Goal: Find specific page/section: Find specific page/section

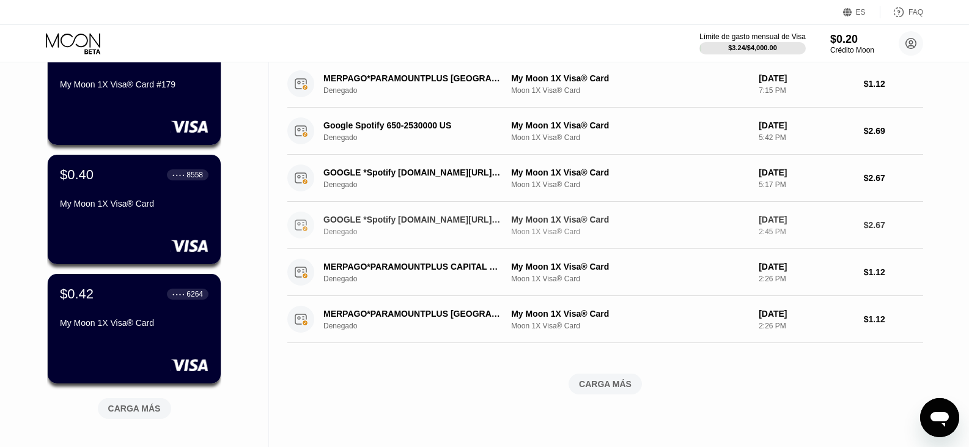
scroll to position [428, 0]
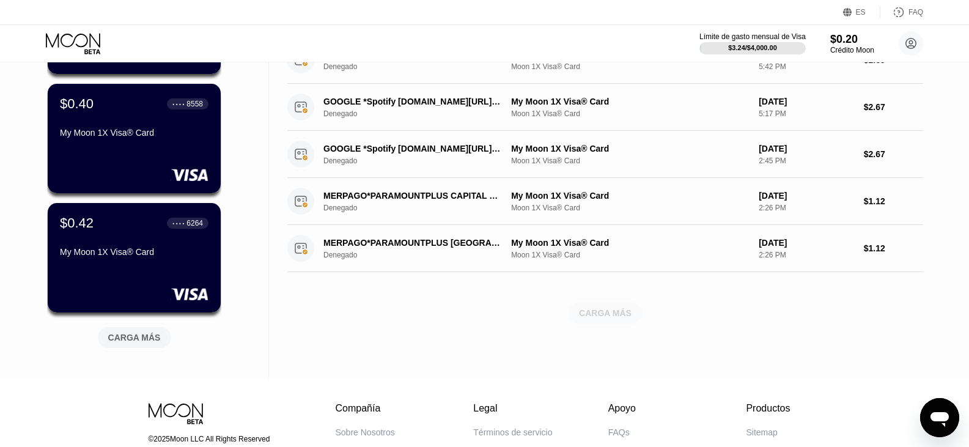
click at [622, 321] on div "CARGA MÁS" at bounding box center [604, 313] width 73 height 21
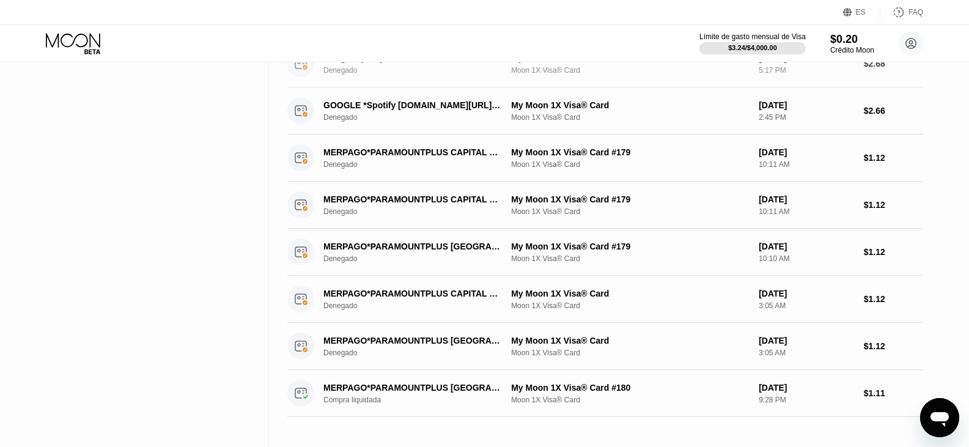
scroll to position [856, 0]
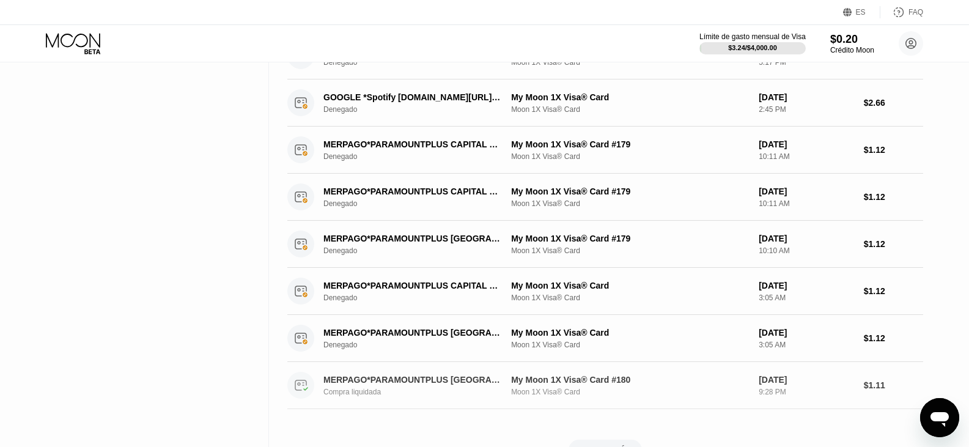
click at [697, 384] on div "My Moon 1X Visa® Card #180" at bounding box center [630, 380] width 238 height 10
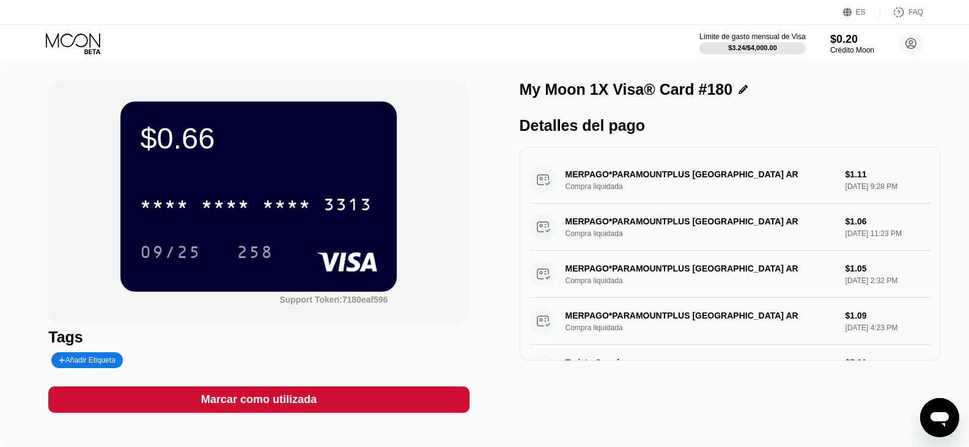
click at [58, 37] on icon at bounding box center [73, 40] width 54 height 14
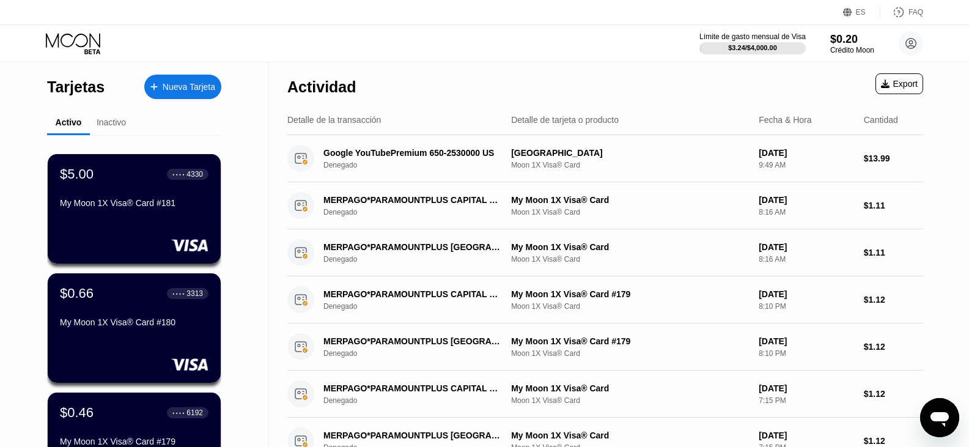
click at [116, 166] on div "$5.00 ● ● ● ● 4330 My Moon 1X Visa® Card #181" at bounding box center [134, 208] width 173 height 109
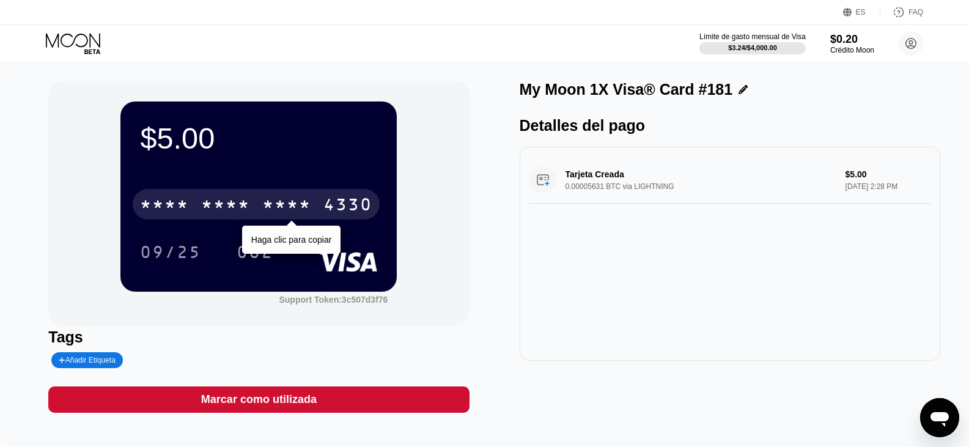
click at [298, 210] on div "* * * *" at bounding box center [286, 206] width 49 height 20
click at [276, 196] on div "[CREDIT_CARD_NUMBER]" at bounding box center [256, 204] width 247 height 31
